Goal: Task Accomplishment & Management: Complete application form

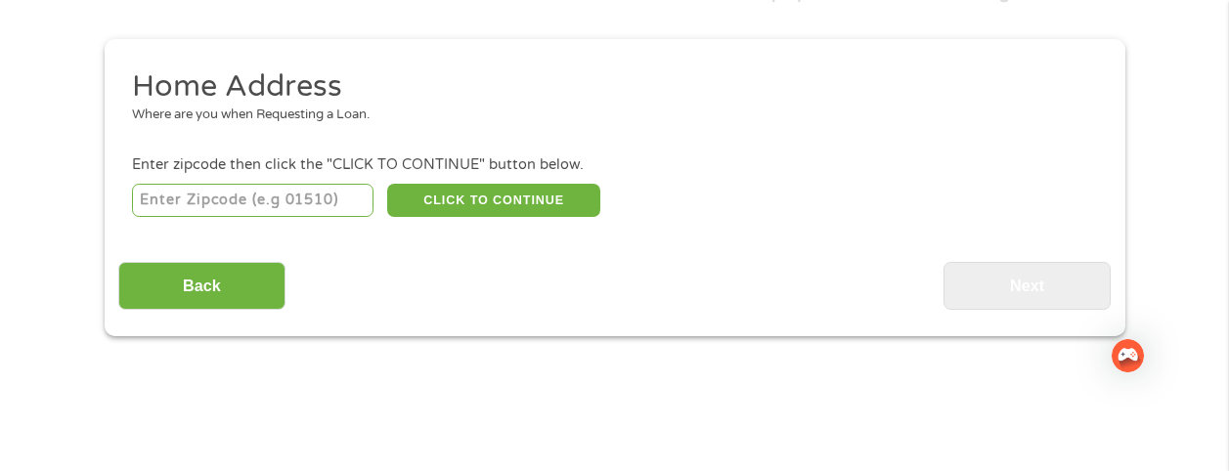
scroll to position [196, 0]
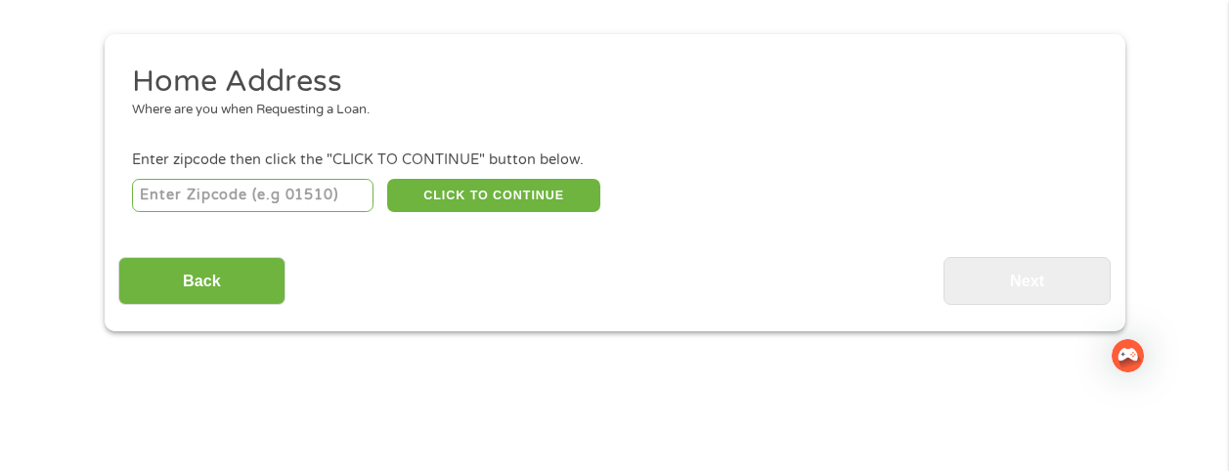
click at [271, 216] on div "Home Address Where are you when Requesting a Loan. Enter zipcode then click the…" at bounding box center [614, 184] width 993 height 243
click at [297, 203] on input "number" at bounding box center [253, 195] width 242 height 33
type input "93703"
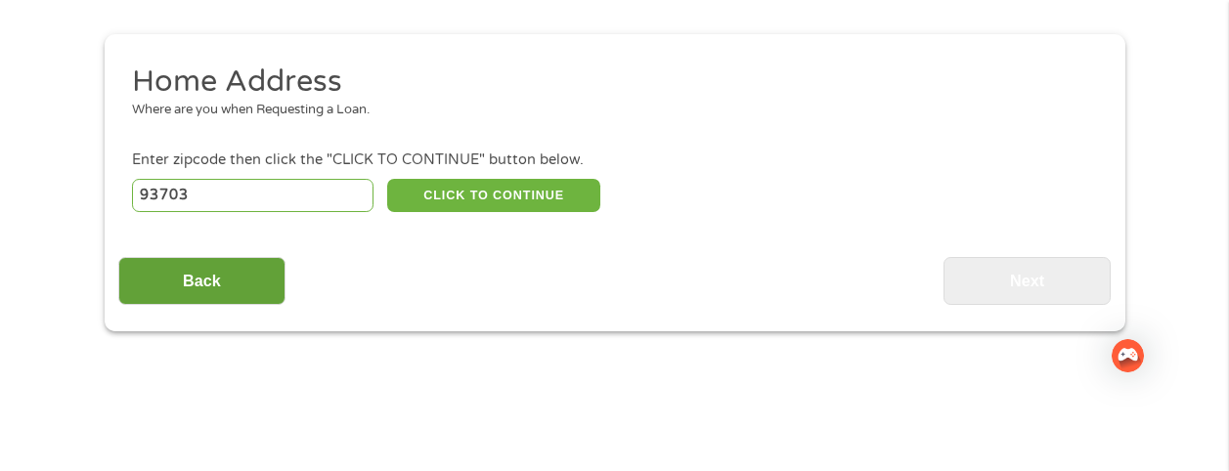
click at [215, 295] on input "Back" at bounding box center [201, 281] width 167 height 48
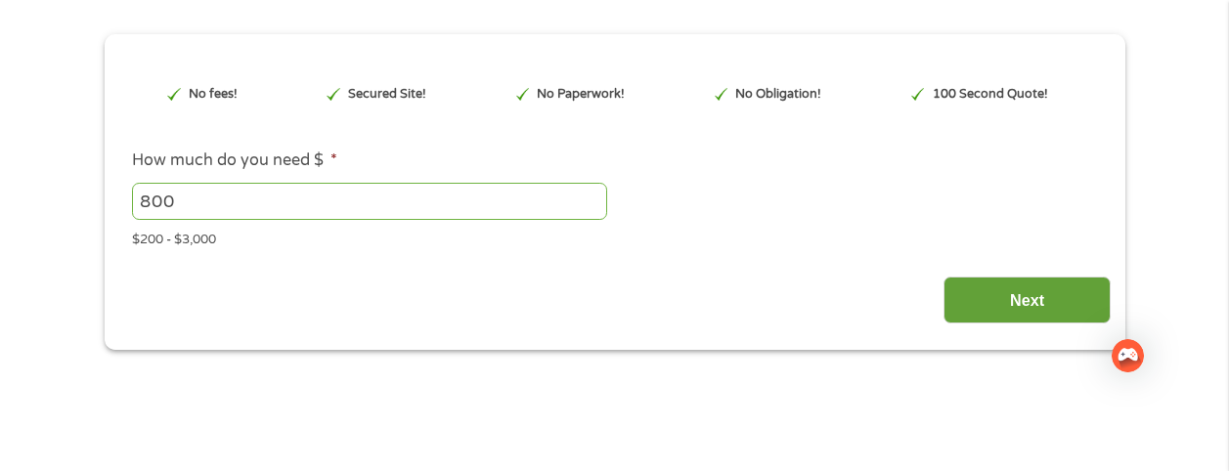
click at [1021, 301] on input "Next" at bounding box center [1027, 301] width 167 height 48
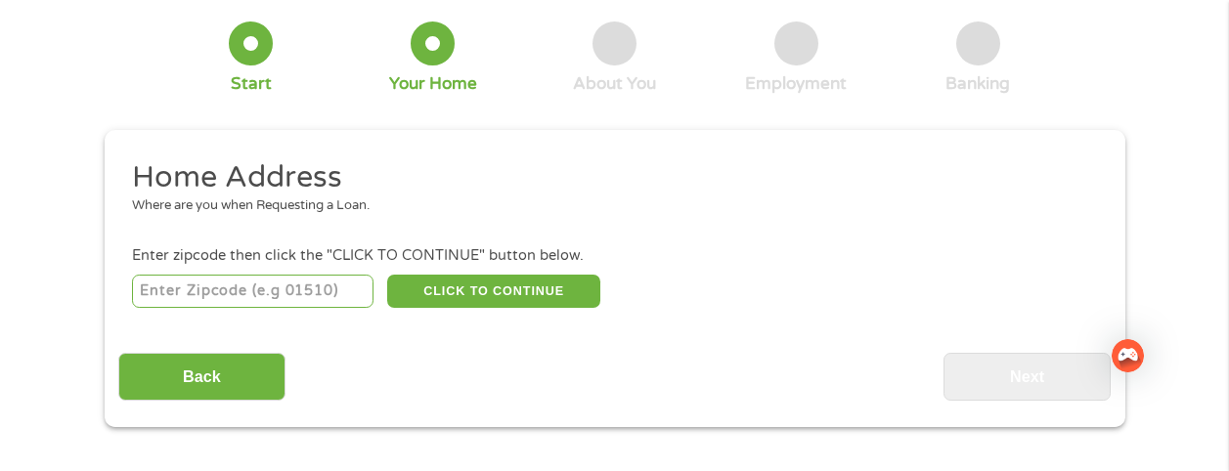
scroll to position [0, 0]
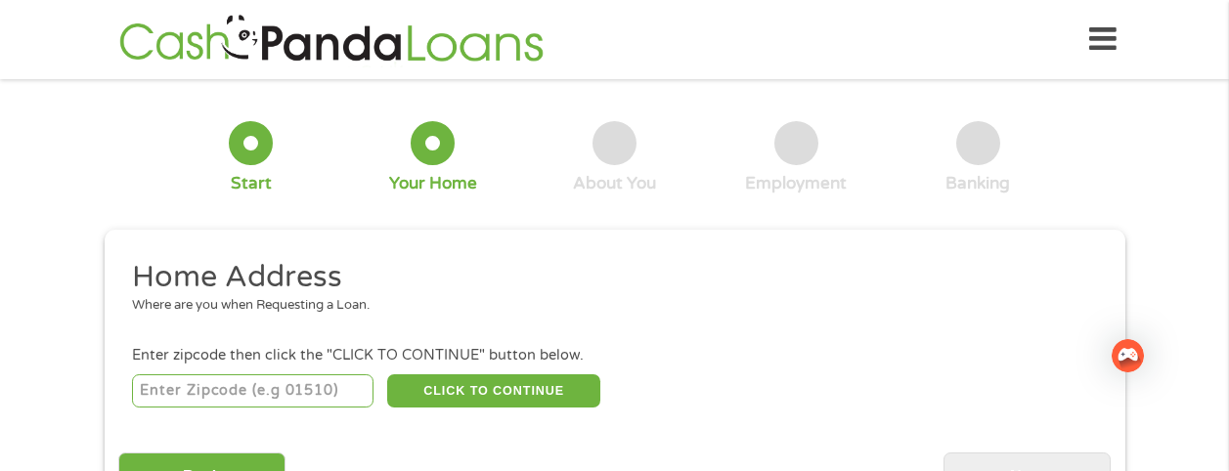
click at [230, 396] on input "number" at bounding box center [253, 391] width 242 height 33
type input "93703"
click at [450, 386] on button "CLICK TO CONTINUE" at bounding box center [493, 391] width 213 height 33
type input "93703"
type input "[GEOGRAPHIC_DATA]"
